Goal: Task Accomplishment & Management: Manage account settings

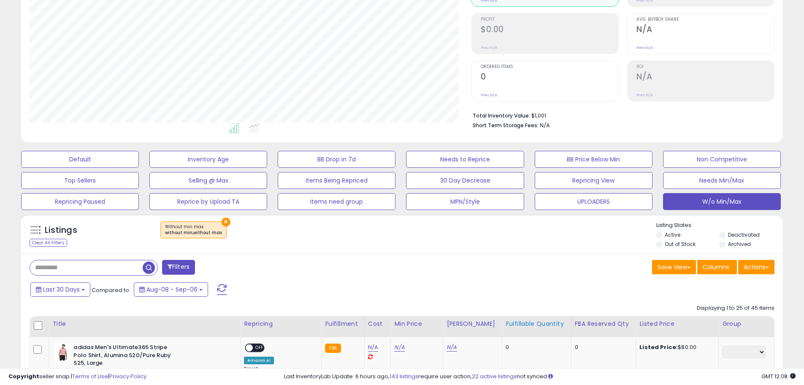
scroll to position [194, 0]
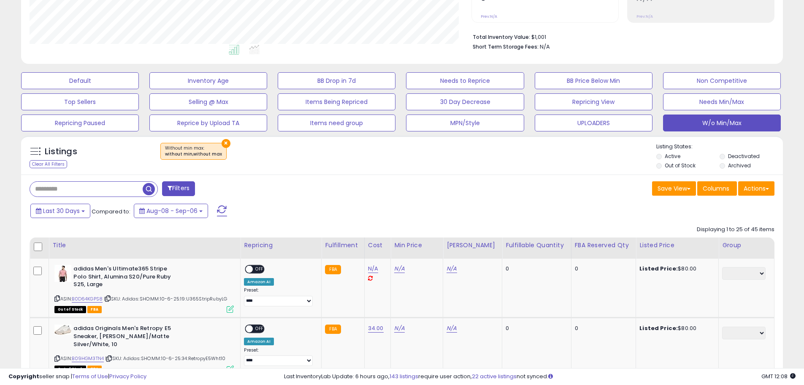
click at [227, 214] on button at bounding box center [221, 210] width 21 height 17
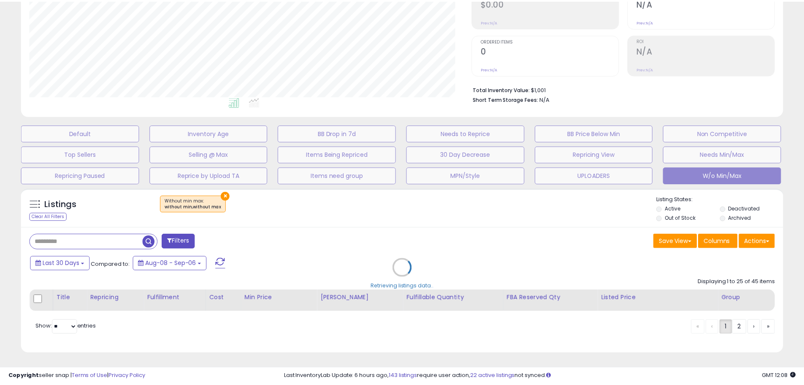
scroll to position [173, 446]
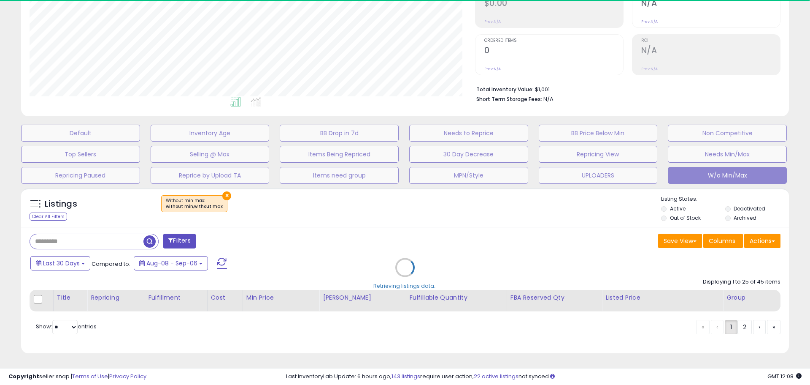
click at [399, 262] on div "Retrieving listings data.." at bounding box center [405, 274] width 781 height 180
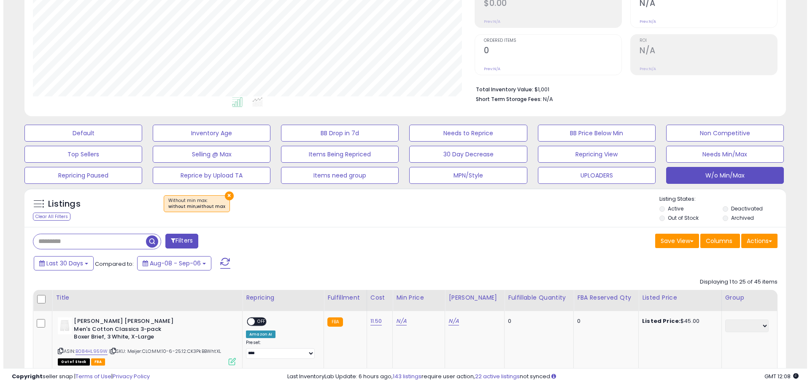
scroll to position [173, 442]
click at [412, 223] on div "Listings Clear All Filters × Without min max : without min,without max Active" at bounding box center [402, 209] width 762 height 29
click at [346, 260] on div "Last 30 Days Compared to: Aug-08 - Sep-06" at bounding box center [307, 264] width 559 height 19
drag, startPoint x: 6, startPoint y: 152, endPoint x: 8, endPoint y: 156, distance: 4.5
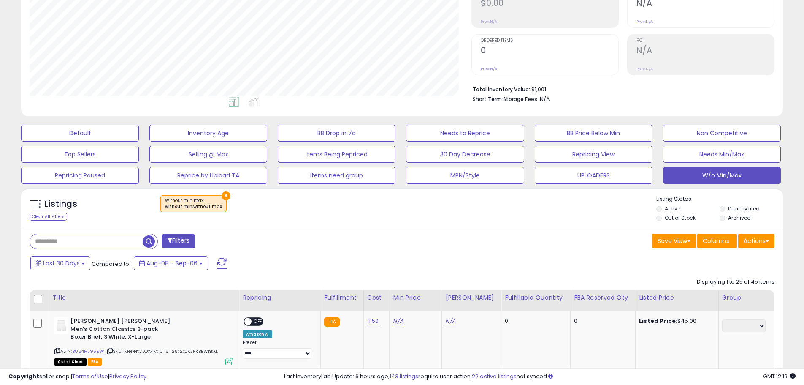
click at [8, 156] on div "Default Inventory Age BB Drop in 7d Needs to Reprice BB Price Below Min Non Com…" at bounding box center [402, 151] width 796 height 63
click at [93, 214] on div "Listings Clear All Filters" at bounding box center [86, 209] width 127 height 28
click at [755, 244] on button "Actions" at bounding box center [756, 240] width 36 height 14
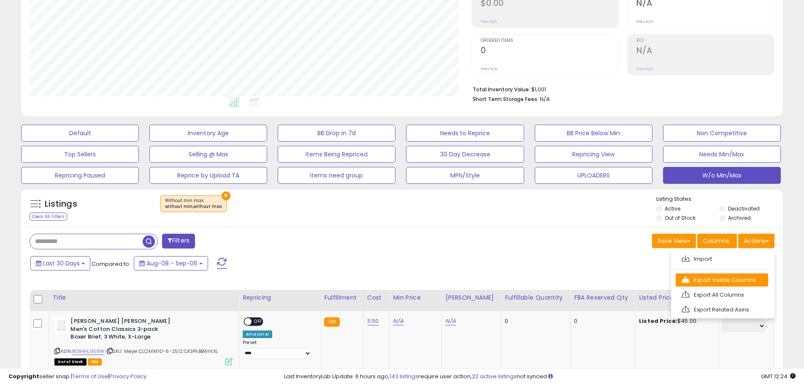
click at [744, 274] on link "Export Visible Columns" at bounding box center [722, 279] width 92 height 13
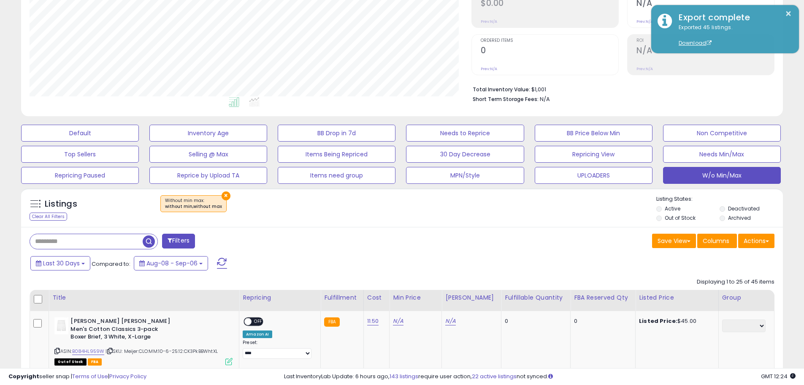
click at [386, 257] on div "Last 30 Days Compared to: Aug-08 - Sep-06" at bounding box center [307, 264] width 559 height 19
click at [139, 215] on div "Listings Clear All Filters" at bounding box center [86, 209] width 127 height 28
click at [219, 261] on span at bounding box center [222, 262] width 10 height 11
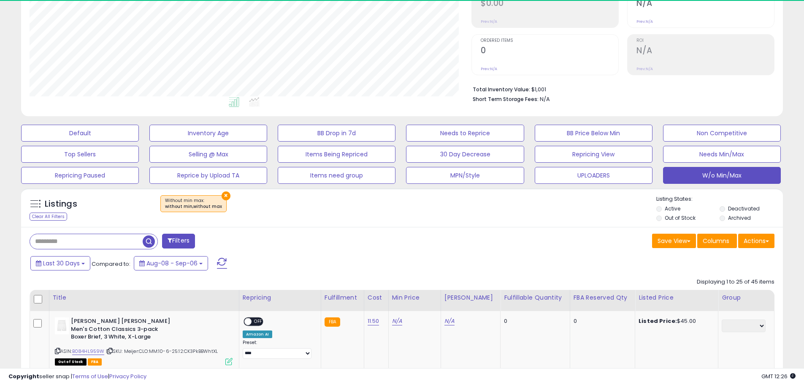
scroll to position [173, 442]
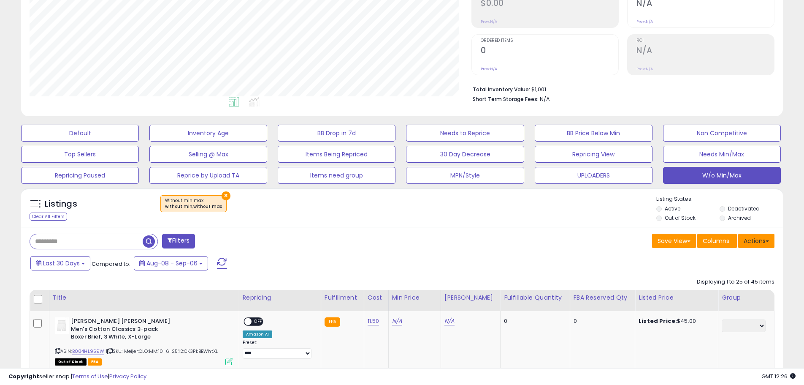
click at [763, 242] on button "Actions" at bounding box center [756, 240] width 36 height 14
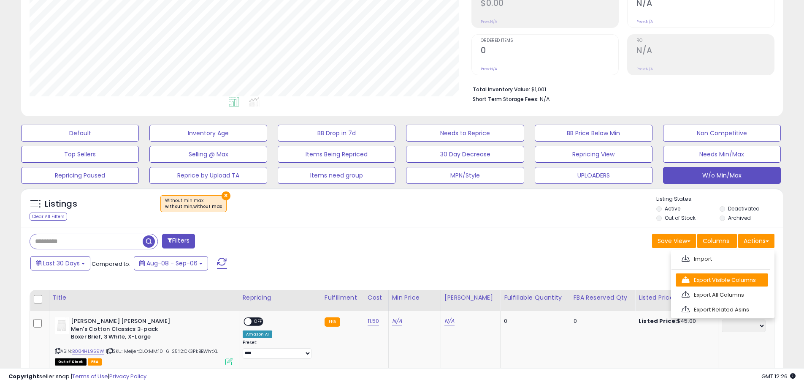
click at [738, 274] on link "Export Visible Columns" at bounding box center [722, 279] width 92 height 13
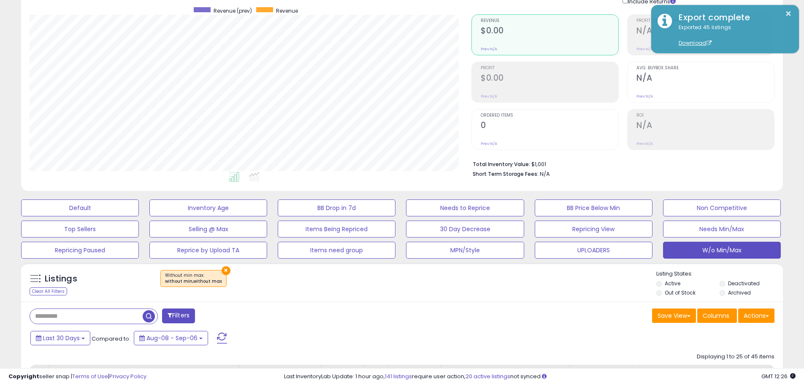
scroll to position [0, 0]
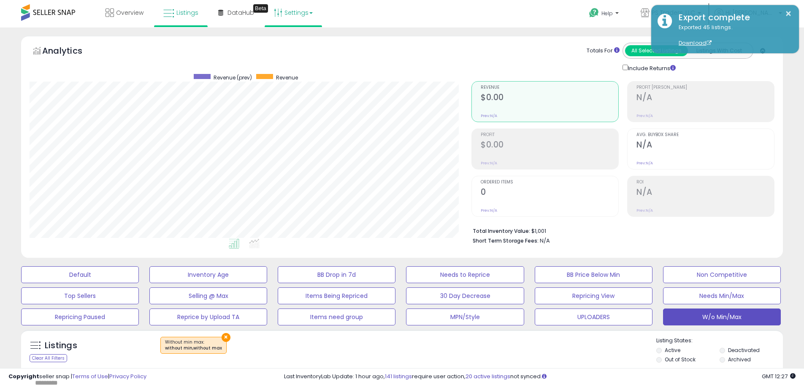
click at [309, 3] on link "Settings" at bounding box center [293, 12] width 51 height 25
click at [301, 45] on link "Store settings" at bounding box center [295, 43] width 38 height 8
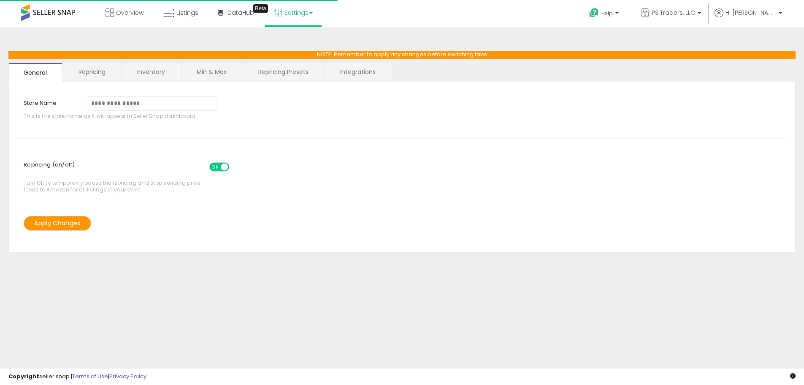
select select "*********"
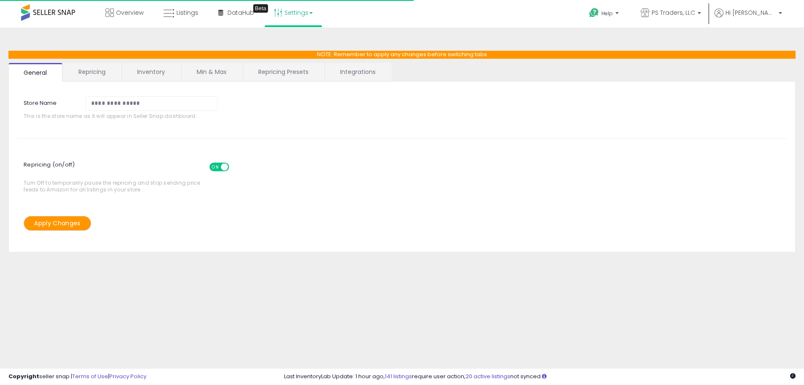
click at [269, 69] on link "Repricing Presets" at bounding box center [283, 72] width 81 height 18
select select "**********"
select select "******"
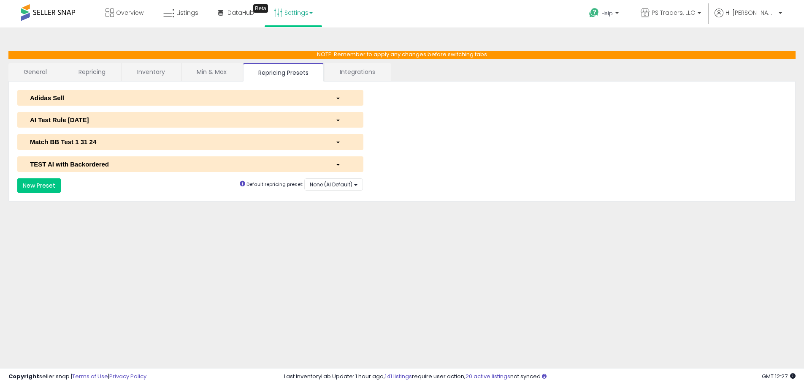
drag, startPoint x: 104, startPoint y: 120, endPoint x: 121, endPoint y: 131, distance: 20.4
click at [104, 120] on div "AI Test Rule 2 12 2024" at bounding box center [177, 119] width 306 height 9
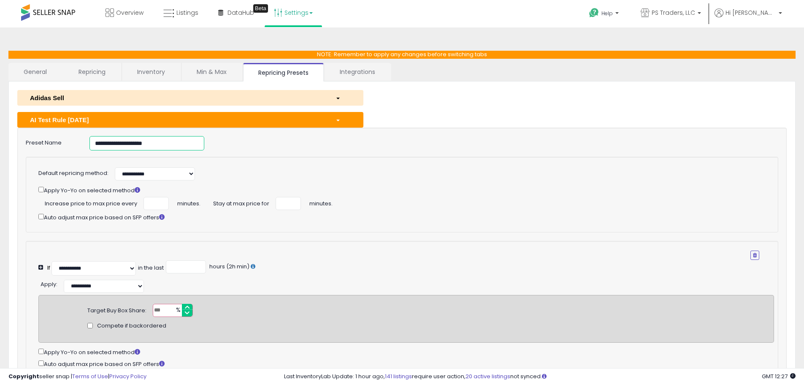
drag, startPoint x: 172, startPoint y: 142, endPoint x: 30, endPoint y: 147, distance: 141.9
click at [44, 146] on div "**********" at bounding box center [401, 143] width 765 height 14
click at [175, 14] on link "Listings" at bounding box center [181, 12] width 48 height 25
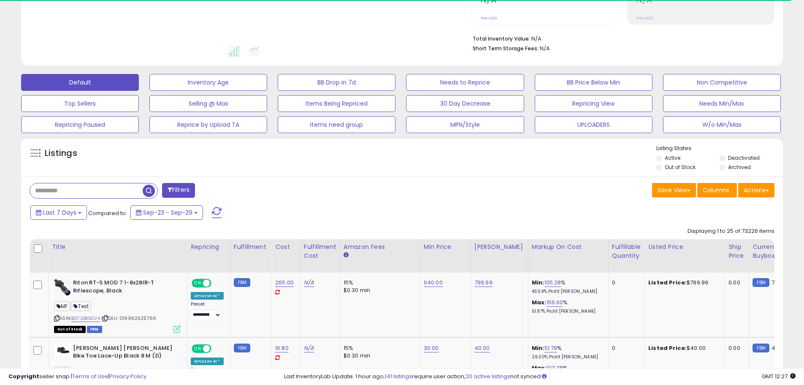
scroll to position [211, 0]
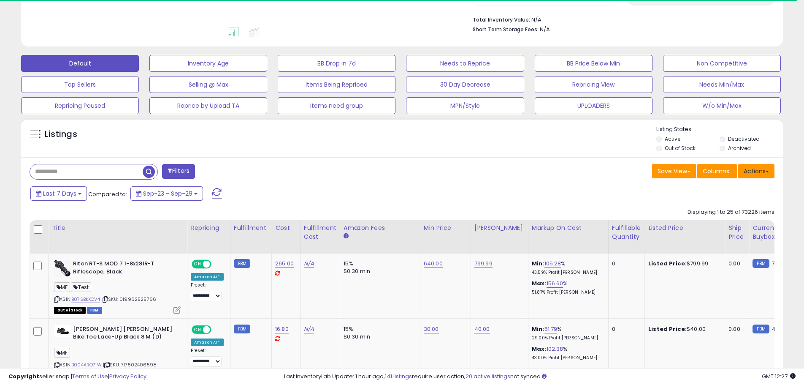
click at [757, 171] on button "Actions" at bounding box center [756, 171] width 36 height 14
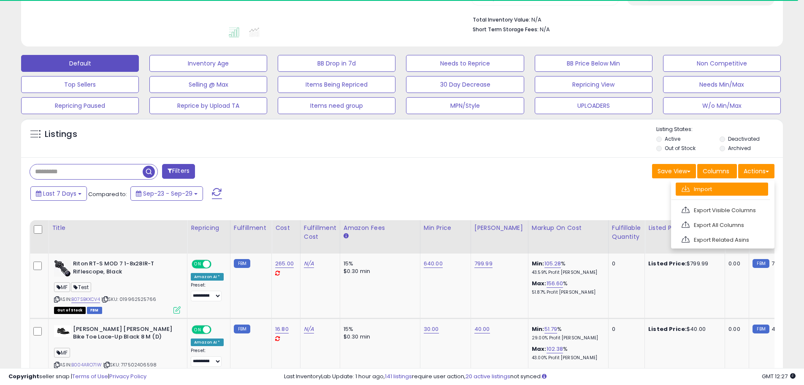
click at [742, 188] on link "Import" at bounding box center [722, 188] width 92 height 13
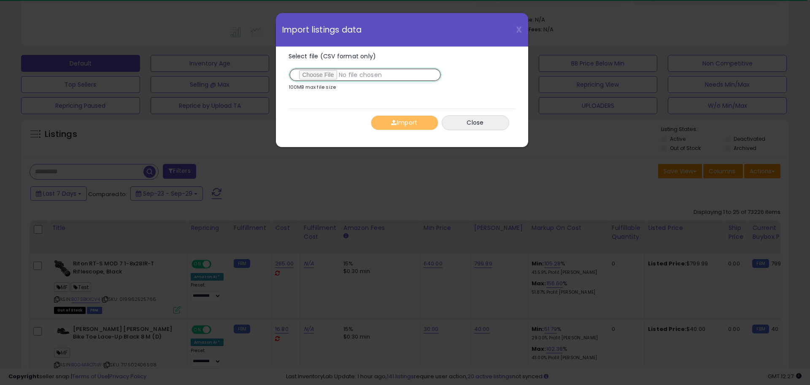
click at [324, 73] on input "Select file (CSV format only)" at bounding box center [365, 75] width 153 height 14
type input "**********"
click at [400, 117] on button "Import" at bounding box center [405, 122] width 68 height 15
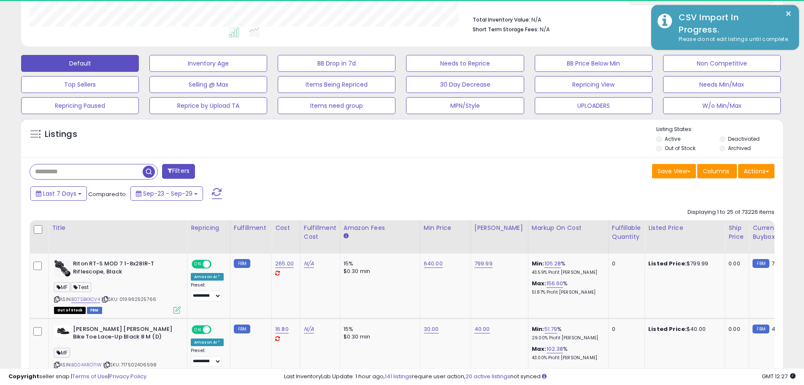
scroll to position [173, 442]
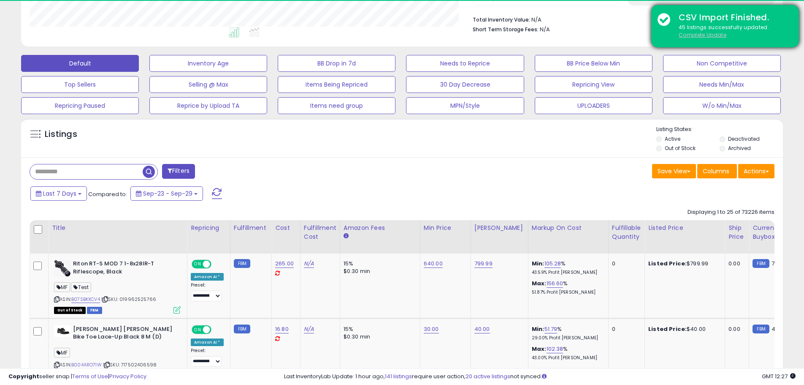
click at [712, 37] on u "Complete Update" at bounding box center [703, 34] width 48 height 7
click at [714, 35] on u "Complete Update" at bounding box center [703, 34] width 48 height 7
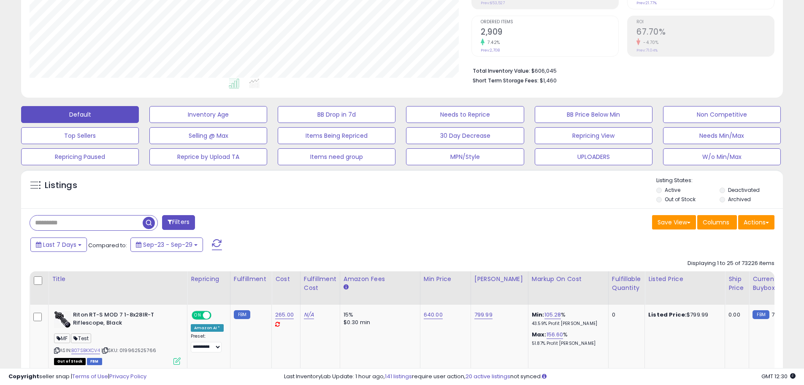
drag, startPoint x: 710, startPoint y: 75, endPoint x: 705, endPoint y: 79, distance: 6.0
click at [710, 75] on li "Short Term Storage Fees: $1,460" at bounding box center [620, 80] width 295 height 10
click at [104, 188] on div "Listings" at bounding box center [81, 188] width 114 height 14
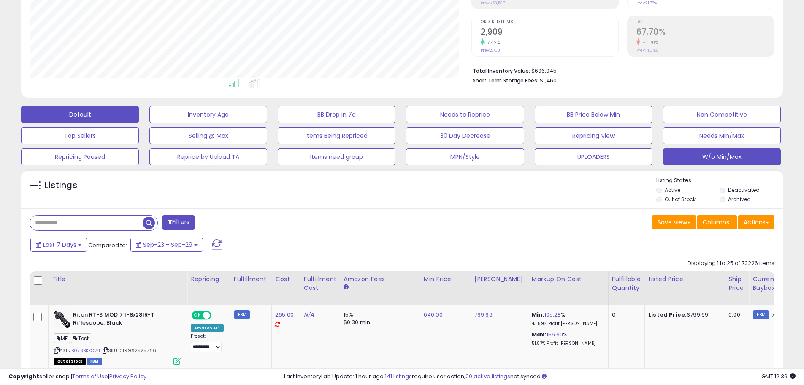
click at [766, 148] on button "W/o Min/Max" at bounding box center [722, 156] width 118 height 17
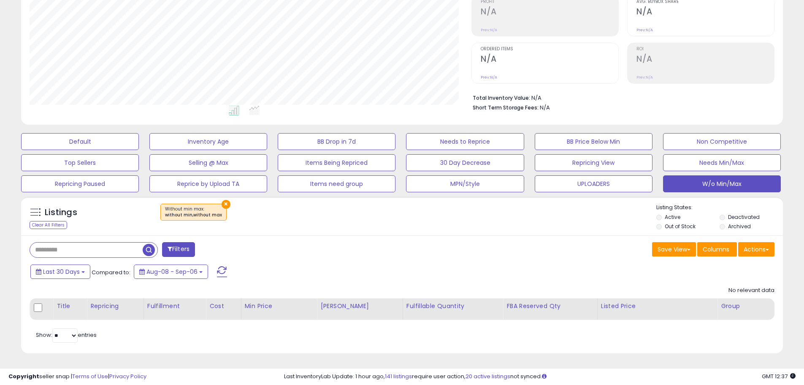
click at [696, 327] on div "Retrieving listings data.. No relevant data Title Repricing" at bounding box center [402, 313] width 745 height 62
click at [219, 199] on div "Listings Clear All Filters × Without min max : without min,without max Listing …" at bounding box center [402, 215] width 762 height 39
click at [222, 203] on button "×" at bounding box center [226, 204] width 9 height 9
click at [226, 266] on span at bounding box center [222, 271] width 10 height 11
click at [223, 204] on button "×" at bounding box center [226, 204] width 9 height 9
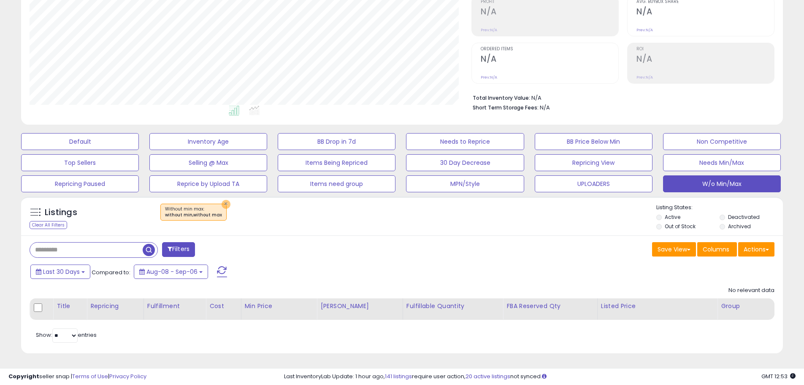
drag, startPoint x: 223, startPoint y: 205, endPoint x: 227, endPoint y: 208, distance: 4.5
click at [223, 205] on button "×" at bounding box center [226, 204] width 9 height 9
click at [222, 200] on button "×" at bounding box center [226, 204] width 9 height 9
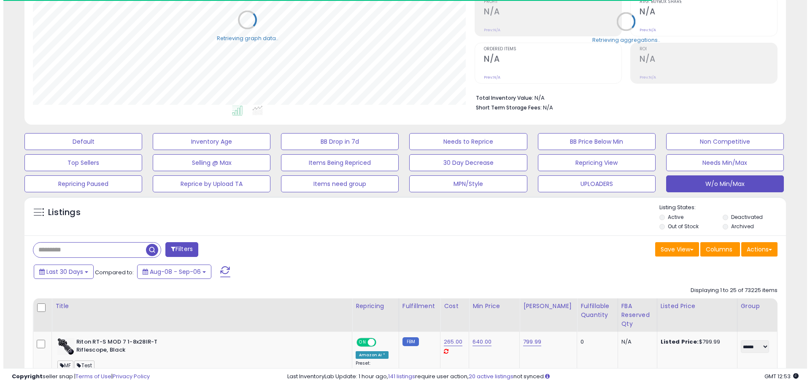
scroll to position [421936, 421667]
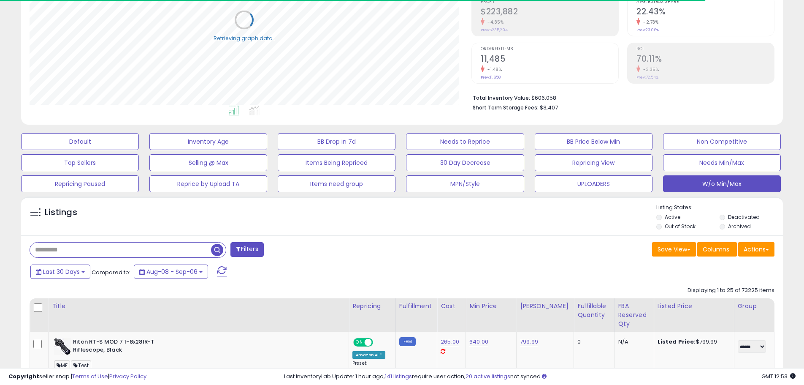
click at [113, 252] on input "text" at bounding box center [120, 249] width 181 height 15
paste input "**********"
type input "**********"
click at [228, 246] on span "button" at bounding box center [222, 250] width 12 height 12
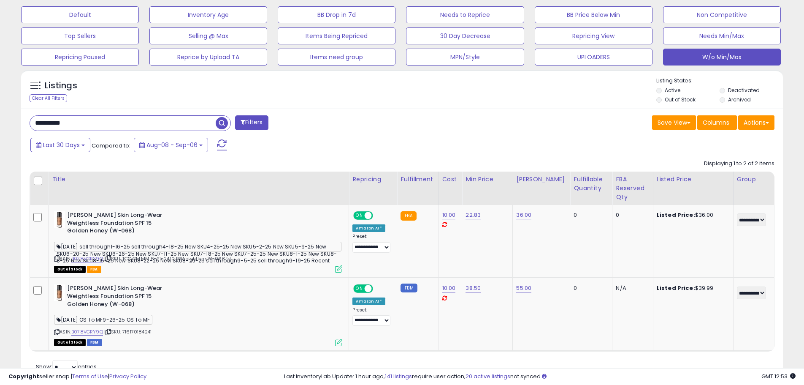
scroll to position [173, 442]
click at [476, 289] on link "38.50" at bounding box center [473, 288] width 15 height 8
drag, startPoint x: 458, startPoint y: 271, endPoint x: 342, endPoint y: 259, distance: 116.3
click at [368, 263] on tbody "Bobbi Brown Skin Long-Wear Weightless Foundation SPF 15 Golden Honey (W-068) 12…" at bounding box center [402, 278] width 745 height 146
type input "**"
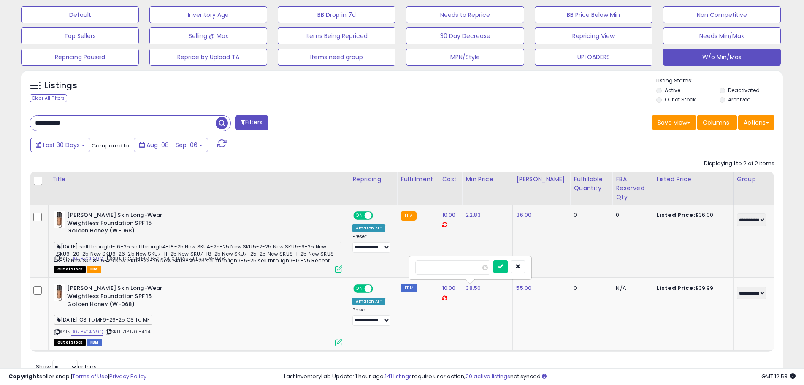
click button "submit" at bounding box center [500, 266] width 14 height 13
click at [261, 288] on div "Bobbi Brown Skin Long-Wear Weightless Foundation SPF 15 Golden Honey (W-068)" at bounding box center [198, 297] width 288 height 26
click at [494, 135] on div "**********" at bounding box center [402, 246] width 762 height 276
click at [407, 126] on div "Save View Save As New View Update Current View Columns Actions Import Export Vi…" at bounding box center [591, 123] width 379 height 16
click at [179, 127] on input "**********" at bounding box center [123, 123] width 186 height 15
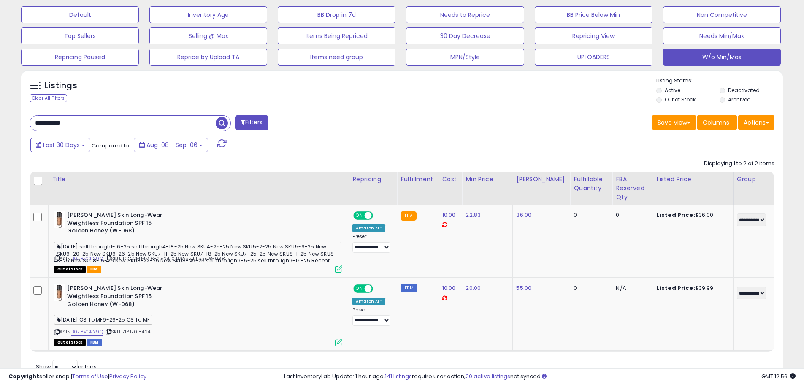
paste input "text"
type input "**********"
click at [222, 122] on span "button" at bounding box center [222, 123] width 12 height 12
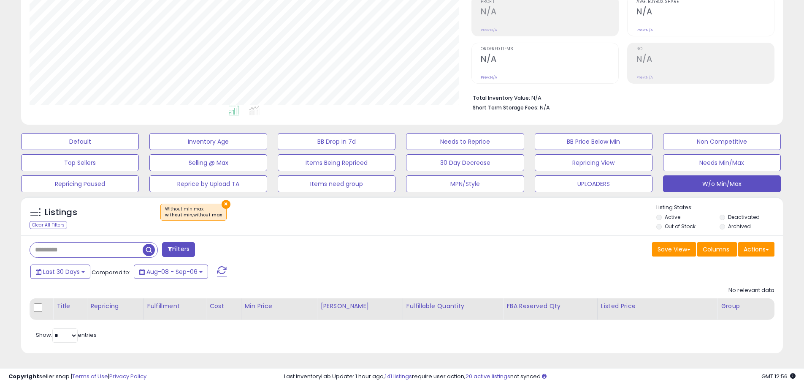
click at [226, 203] on div "Listings Clear All Filters × Without min max : without min,without max Listing …" at bounding box center [402, 215] width 762 height 39
click at [225, 204] on button "×" at bounding box center [226, 204] width 9 height 9
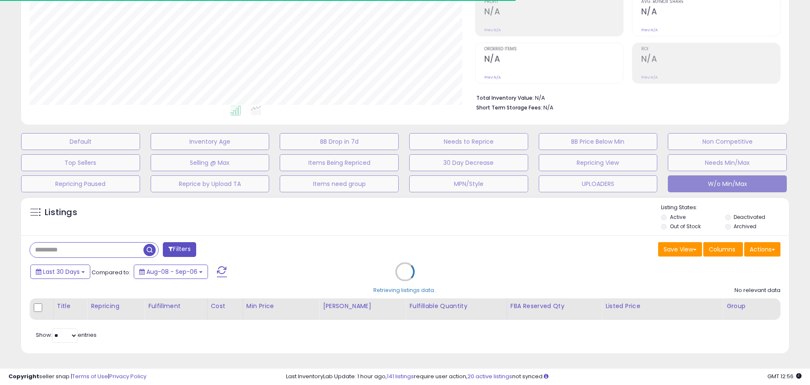
click at [108, 251] on div "Retrieving listings data.." at bounding box center [405, 277] width 781 height 171
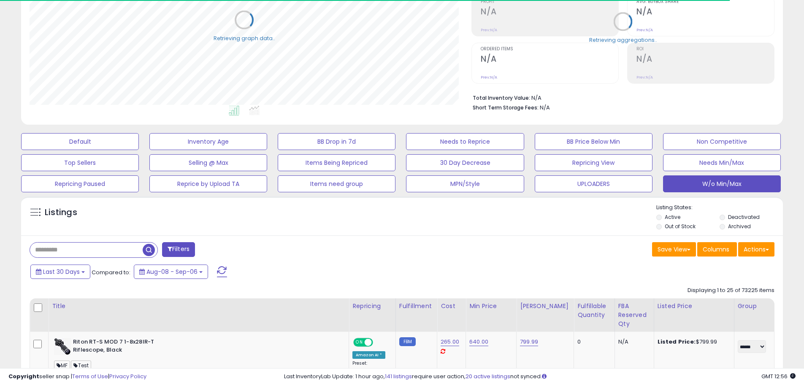
scroll to position [421936, 421667]
click at [108, 251] on input "text" at bounding box center [86, 249] width 113 height 15
paste input "**********"
type input "**********"
click at [220, 249] on span "button" at bounding box center [222, 250] width 12 height 12
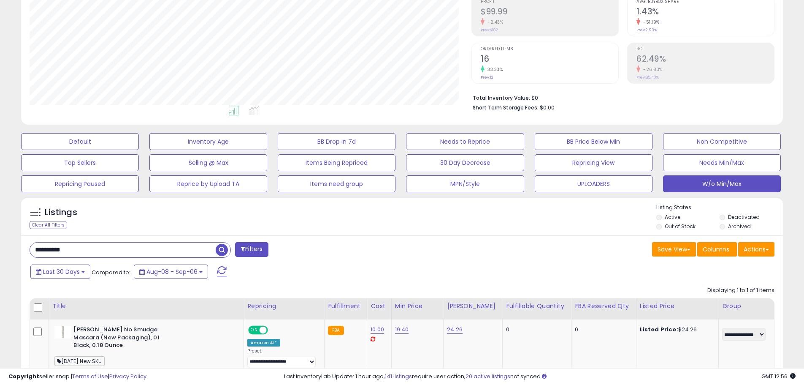
scroll to position [173, 442]
click at [124, 217] on div "Listings" at bounding box center [81, 215] width 114 height 14
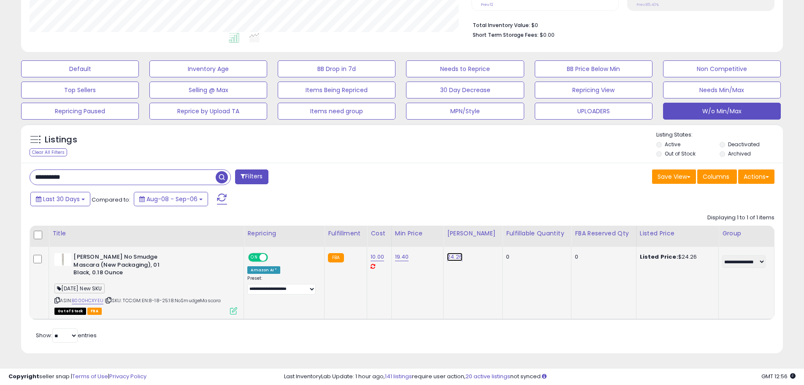
click at [453, 253] on link "24.26" at bounding box center [455, 256] width 16 height 8
drag, startPoint x: 427, startPoint y: 239, endPoint x: 338, endPoint y: 236, distance: 89.1
click at [340, 236] on table "Title Repricing" at bounding box center [402, 272] width 745 height 94
type input "**"
click button "submit" at bounding box center [475, 235] width 14 height 13
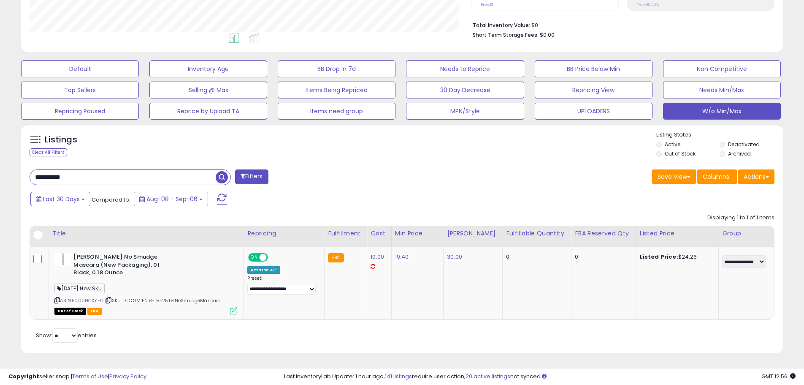
click at [492, 191] on div "Last 30 Days Compared to: Aug-08 - Sep-06" at bounding box center [307, 199] width 559 height 19
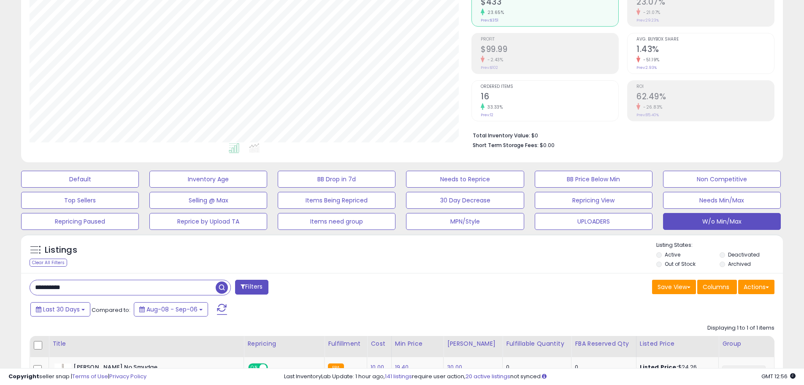
scroll to position [163, 0]
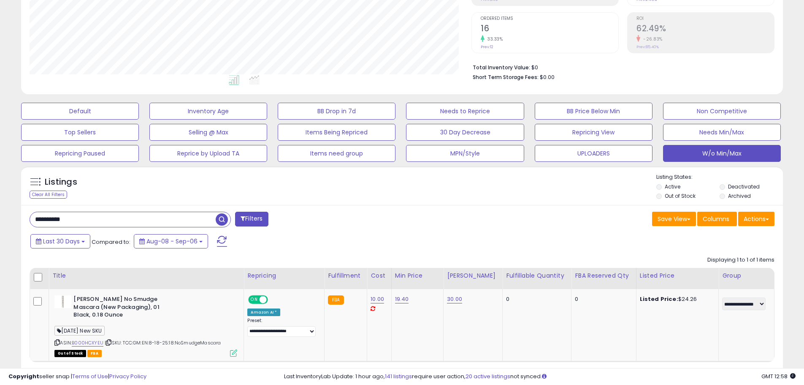
click at [313, 210] on div "**********" at bounding box center [402, 300] width 762 height 191
click at [402, 205] on div "**********" at bounding box center [402, 300] width 762 height 191
click at [395, 228] on div "**********" at bounding box center [212, 219] width 379 height 17
click at [458, 204] on div "Listings Clear All Filters" at bounding box center [402, 185] width 762 height 39
click at [225, 241] on span at bounding box center [222, 241] width 10 height 11
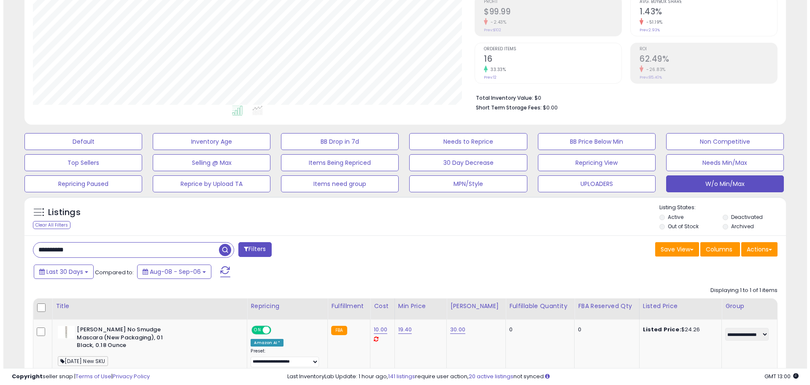
scroll to position [173, 442]
click at [509, 244] on div "Save View Save As New View Update Current View Columns Actions Import Export Vi…" at bounding box center [591, 250] width 379 height 16
click at [180, 224] on div "Listings Clear All Filters Listing States:" at bounding box center [402, 217] width 762 height 29
click at [496, 252] on div "Save View Save As New View Update Current View Columns Actions Import Export Vi…" at bounding box center [591, 250] width 379 height 16
click at [398, 230] on div "Listings Clear All Filters Listing States:" at bounding box center [402, 217] width 762 height 29
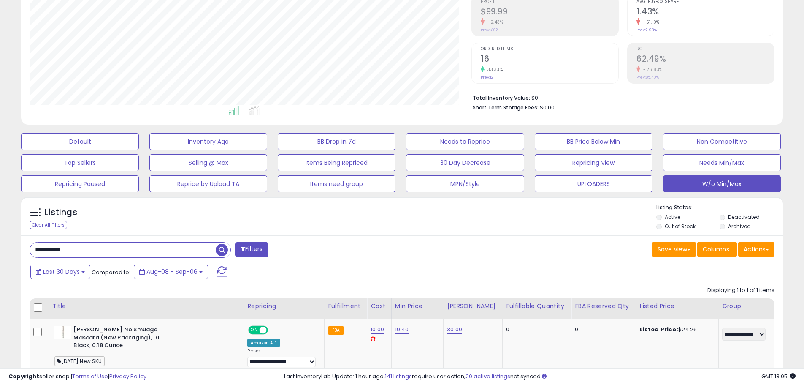
click at [468, 214] on div "Listings Clear All Filters Listing States:" at bounding box center [402, 217] width 762 height 29
click at [224, 248] on span "button" at bounding box center [222, 250] width 12 height 12
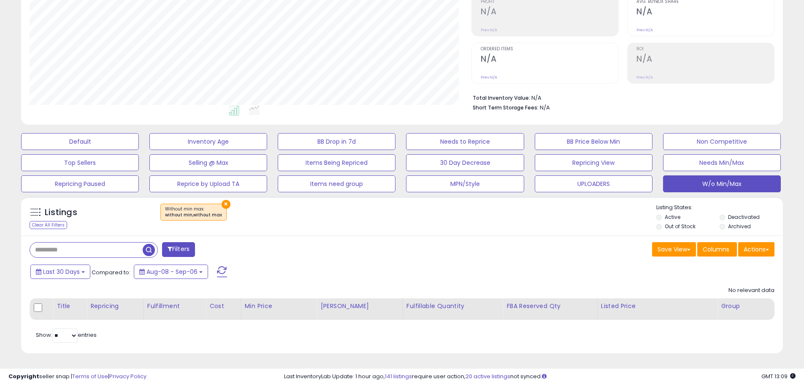
click at [501, 256] on div "Save View Save As New View Columns Actions Import" at bounding box center [591, 250] width 379 height 16
click at [466, 249] on div "Save View Save As New View Columns Actions Import" at bounding box center [591, 250] width 379 height 16
click at [222, 203] on button "×" at bounding box center [226, 204] width 9 height 9
click at [421, 240] on div "Filters Save View Save As New View" at bounding box center [402, 294] width 762 height 118
click at [222, 205] on button "×" at bounding box center [226, 204] width 9 height 9
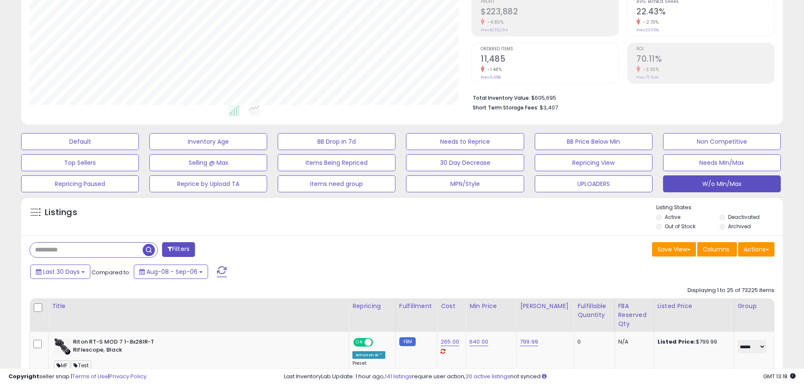
click at [427, 249] on div "Save View Save As New View Update Current View Columns Actions Import Export Vi…" at bounding box center [591, 250] width 379 height 16
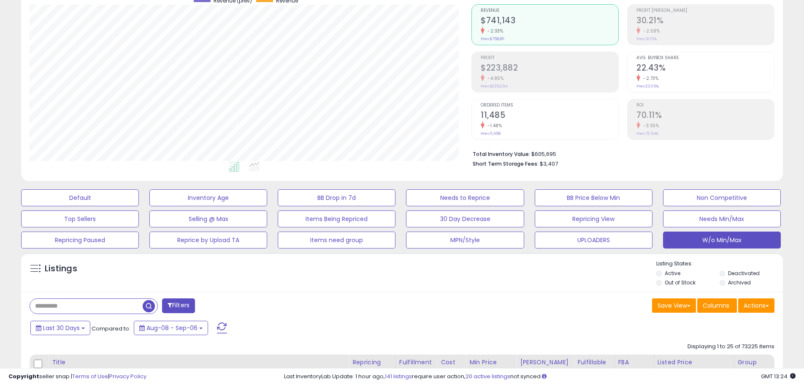
scroll to position [211, 0]
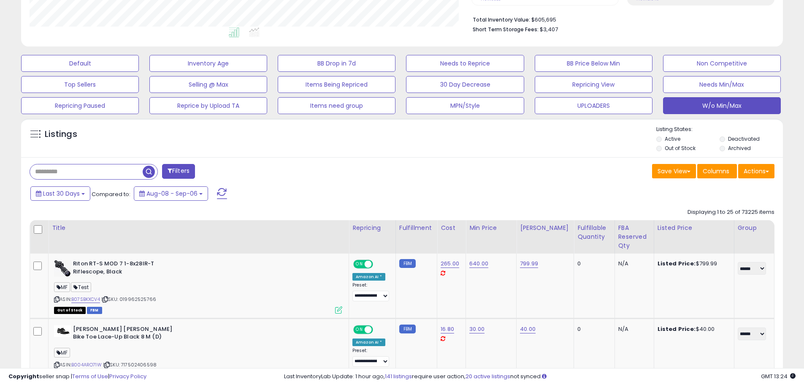
click at [225, 189] on span at bounding box center [222, 193] width 10 height 11
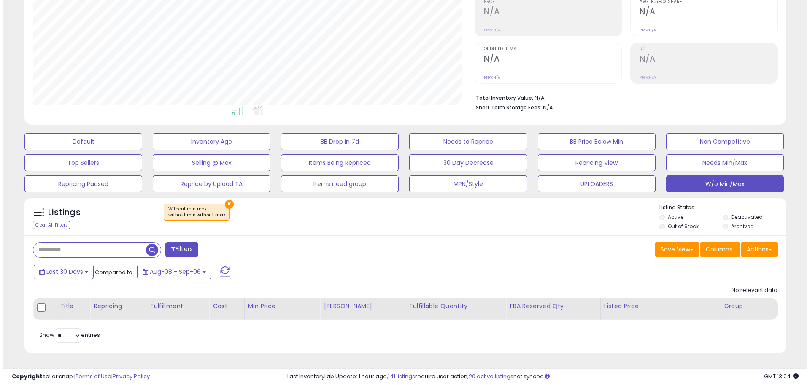
scroll to position [173, 442]
click at [223, 204] on button "×" at bounding box center [226, 204] width 9 height 9
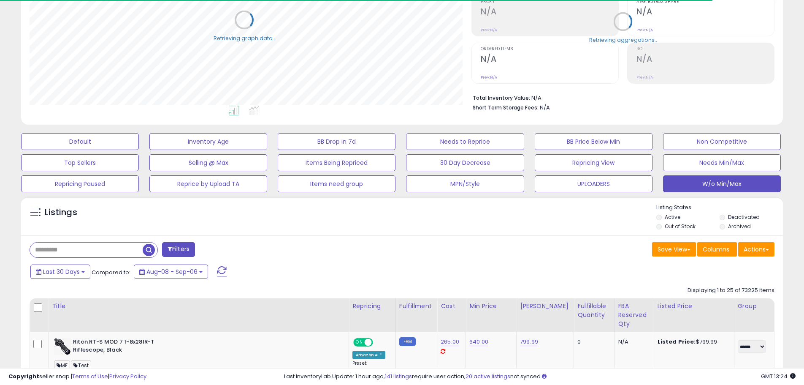
scroll to position [421936, 421667]
click at [546, 243] on div "Save View Save As New View Update Current View Columns Actions Import Export Vi…" at bounding box center [591, 250] width 379 height 16
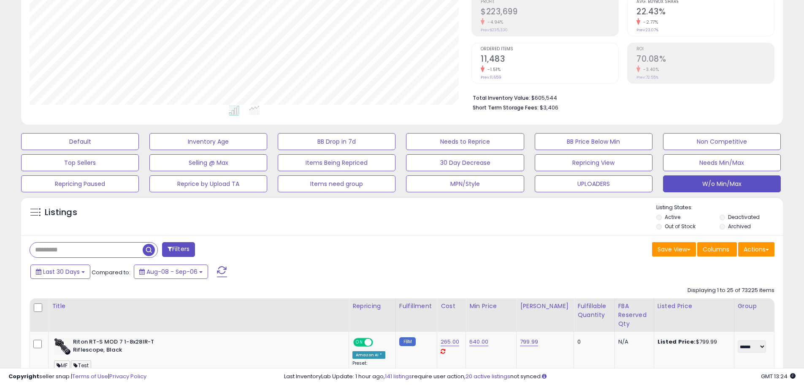
click at [192, 214] on div "Listings" at bounding box center [402, 217] width 762 height 29
drag, startPoint x: 160, startPoint y: 212, endPoint x: 198, endPoint y: 229, distance: 41.4
click at [160, 212] on div "Listings" at bounding box center [402, 217] width 762 height 29
drag, startPoint x: 447, startPoint y: 213, endPoint x: 451, endPoint y: 212, distance: 4.7
click at [444, 220] on div "Listings" at bounding box center [402, 217] width 762 height 29
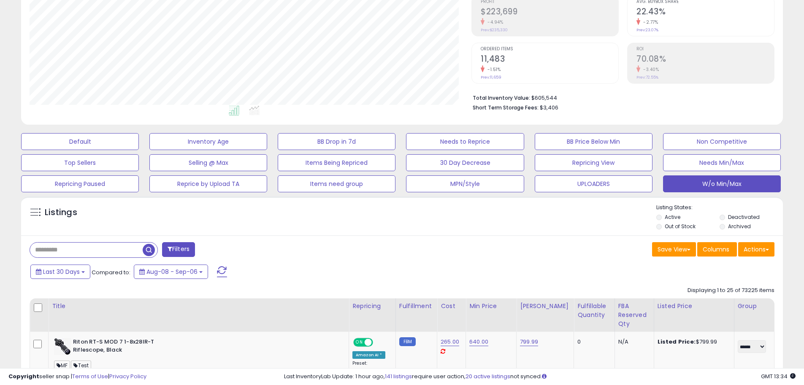
click at [507, 258] on div "Filters Save View Save As New View Update Current View" at bounding box center [402, 250] width 758 height 17
click at [454, 257] on div "Save View Save As New View Update Current View Columns Actions Import Export Vi…" at bounding box center [591, 250] width 379 height 16
click at [424, 249] on div "Save View Save As New View Update Current View Columns Actions Import Export Vi…" at bounding box center [591, 250] width 379 height 16
click at [374, 251] on div "Filters" at bounding box center [212, 250] width 379 height 17
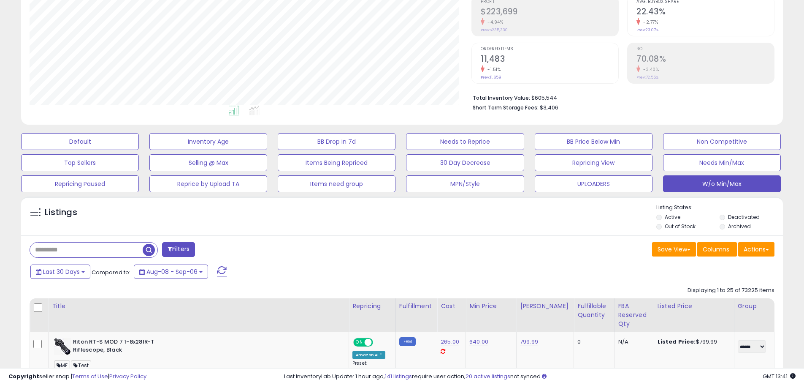
click at [409, 229] on div "Listings" at bounding box center [402, 217] width 762 height 29
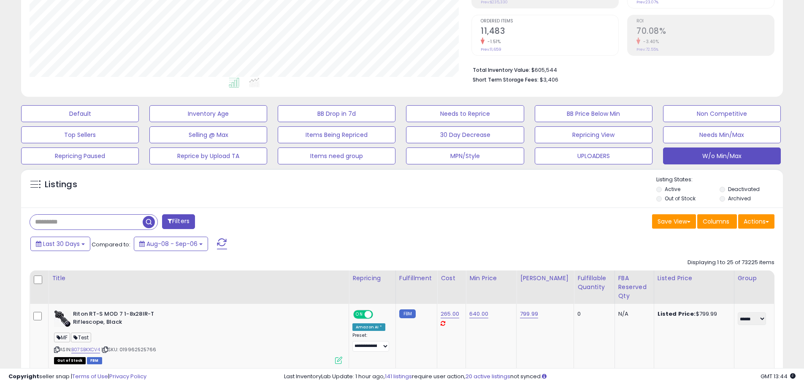
scroll to position [175, 0]
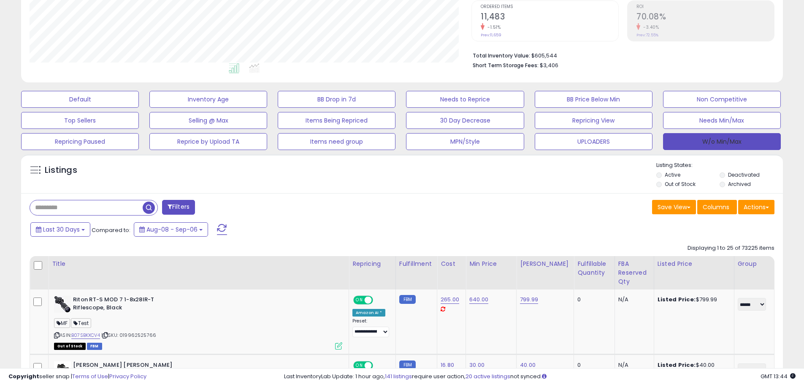
click at [743, 148] on button "W/o Min/Max" at bounding box center [722, 141] width 118 height 17
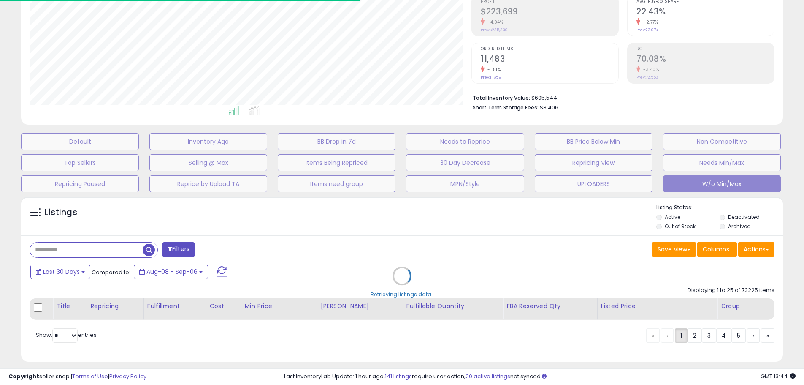
scroll to position [421936, 421667]
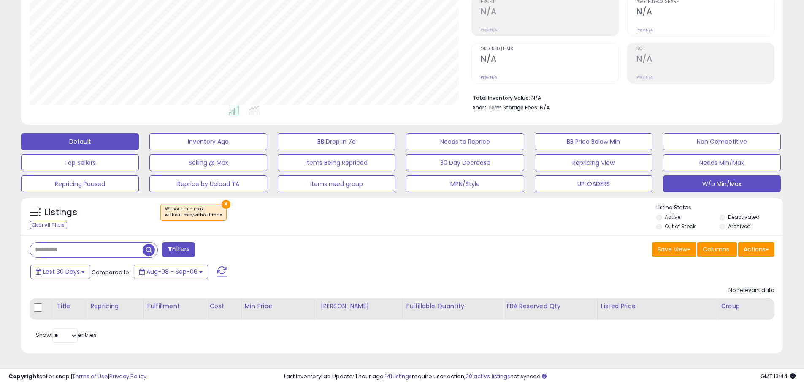
click at [130, 138] on button "Default" at bounding box center [80, 141] width 118 height 17
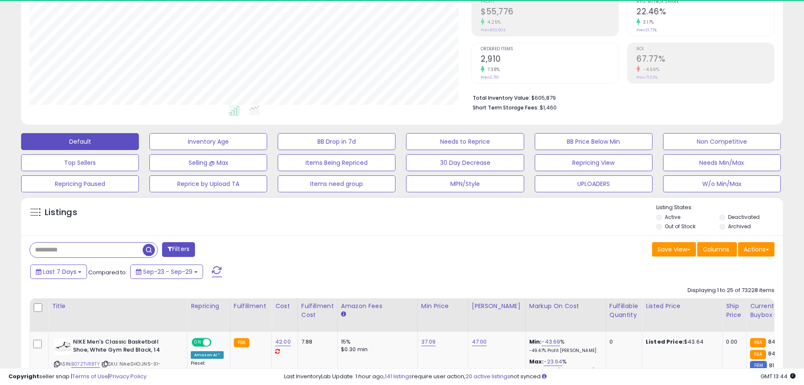
scroll to position [173, 442]
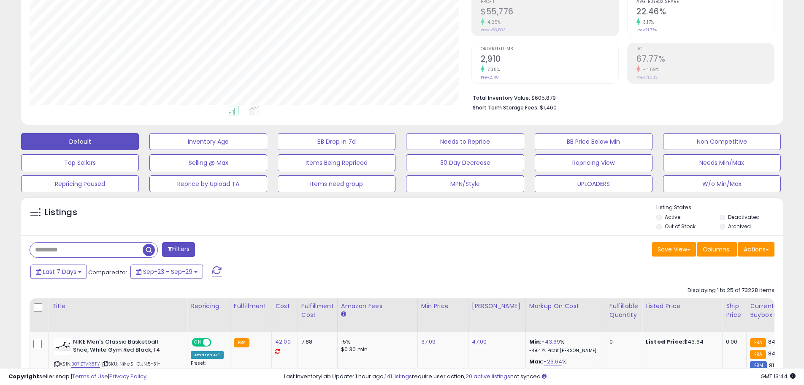
click at [190, 214] on div "Listings" at bounding box center [402, 217] width 762 height 29
click at [168, 223] on div "Listings" at bounding box center [402, 217] width 762 height 29
click at [468, 245] on div "Save View Save As New View Columns Actions Import" at bounding box center [591, 250] width 379 height 16
click at [402, 272] on div "Last 7 Days Compared to: Sep-23 - Sep-29" at bounding box center [307, 272] width 559 height 19
